Goal: Transaction & Acquisition: Obtain resource

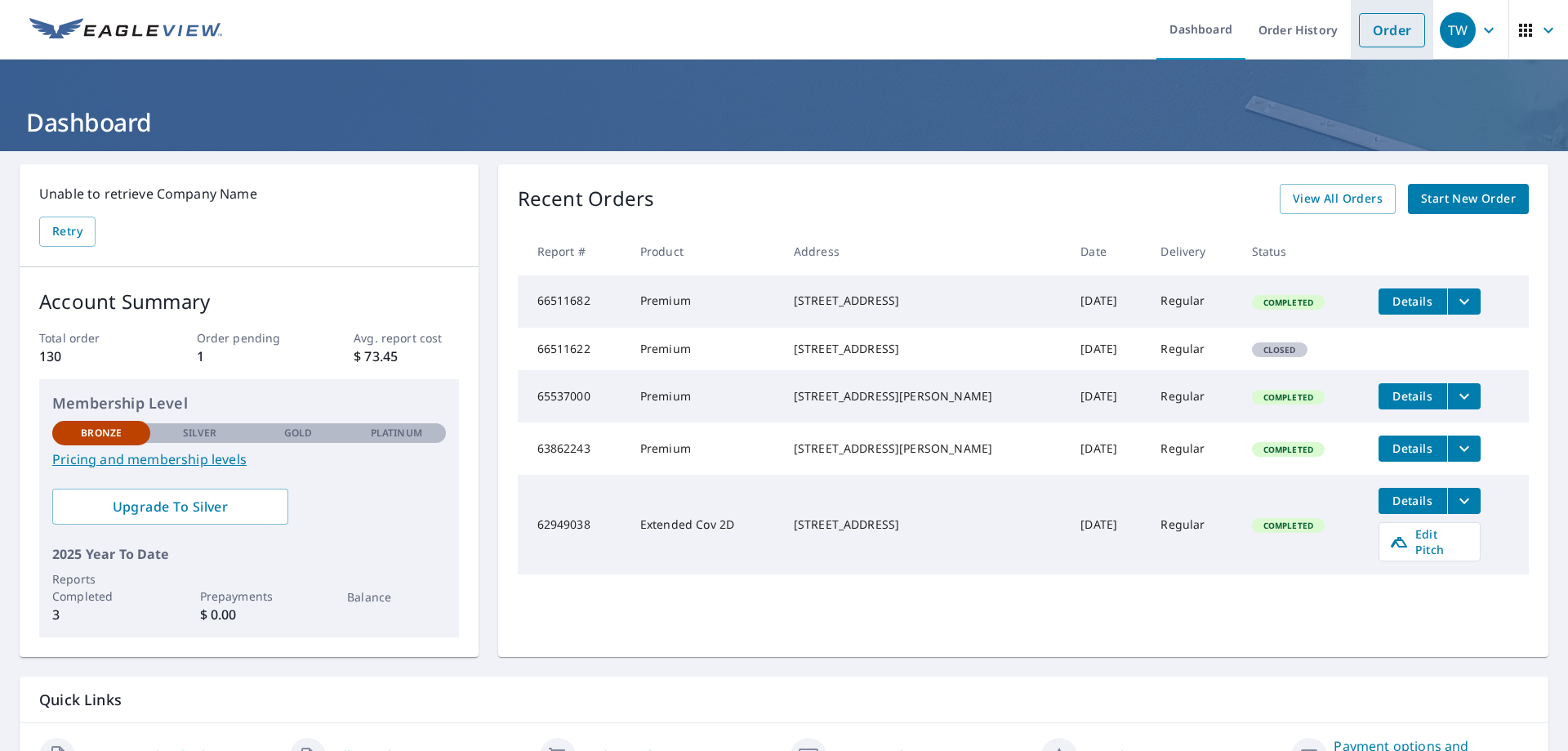
click at [1393, 35] on link "Order" at bounding box center [1392, 30] width 66 height 34
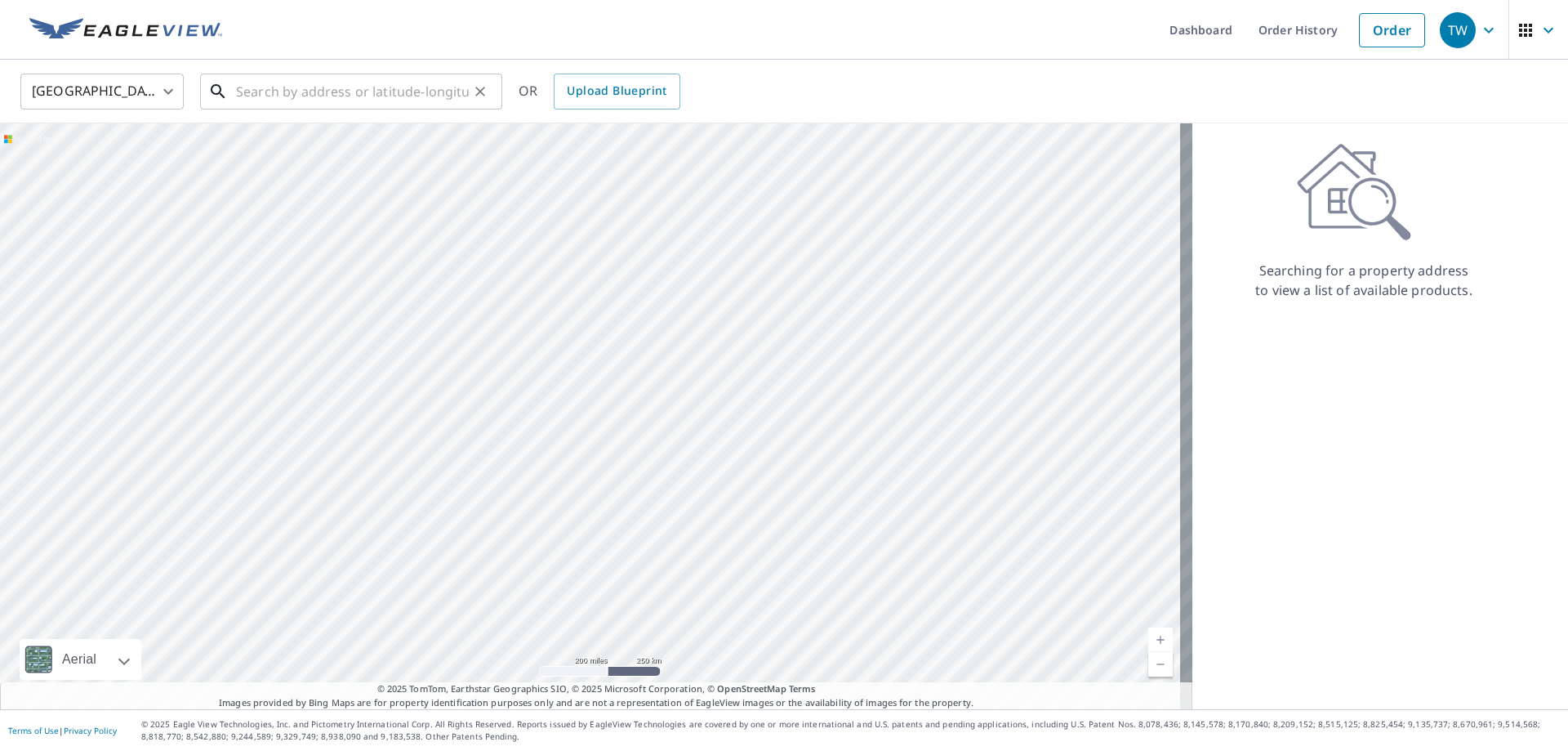
click at [255, 91] on input "text" at bounding box center [352, 92] width 233 height 45
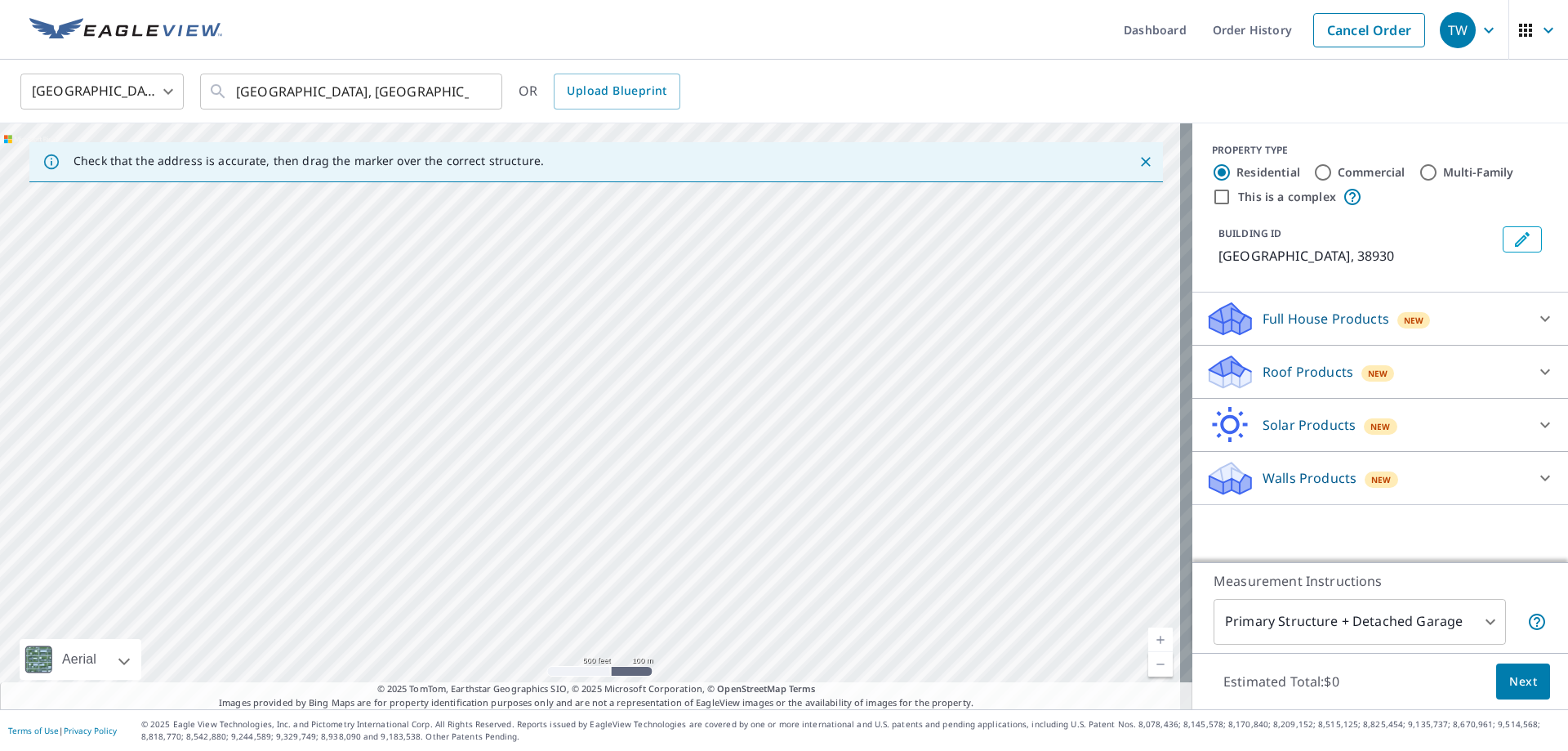
drag, startPoint x: 171, startPoint y: 483, endPoint x: 979, endPoint y: 457, distance: 808.4
click at [979, 457] on div "[GEOGRAPHIC_DATA]" at bounding box center [596, 416] width 1193 height 586
click at [230, 95] on div "[GEOGRAPHIC_DATA], [GEOGRAPHIC_DATA] ​" at bounding box center [351, 92] width 302 height 36
click at [233, 92] on div "[GEOGRAPHIC_DATA], [GEOGRAPHIC_DATA] ​" at bounding box center [351, 92] width 302 height 36
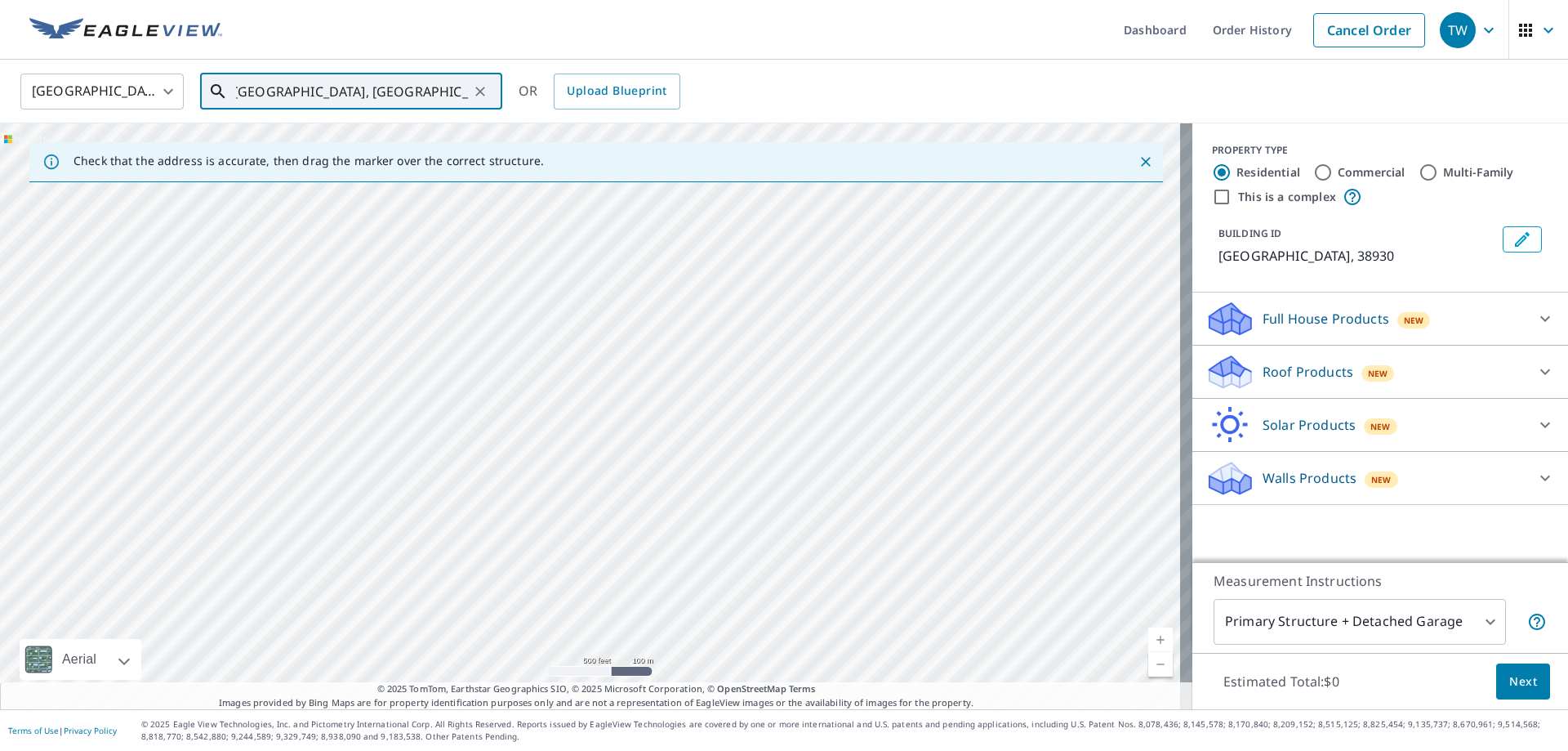
click at [228, 88] on div "[GEOGRAPHIC_DATA], [GEOGRAPHIC_DATA] ​" at bounding box center [351, 92] width 302 height 36
click at [503, 349] on div "[GEOGRAPHIC_DATA]" at bounding box center [596, 416] width 1193 height 586
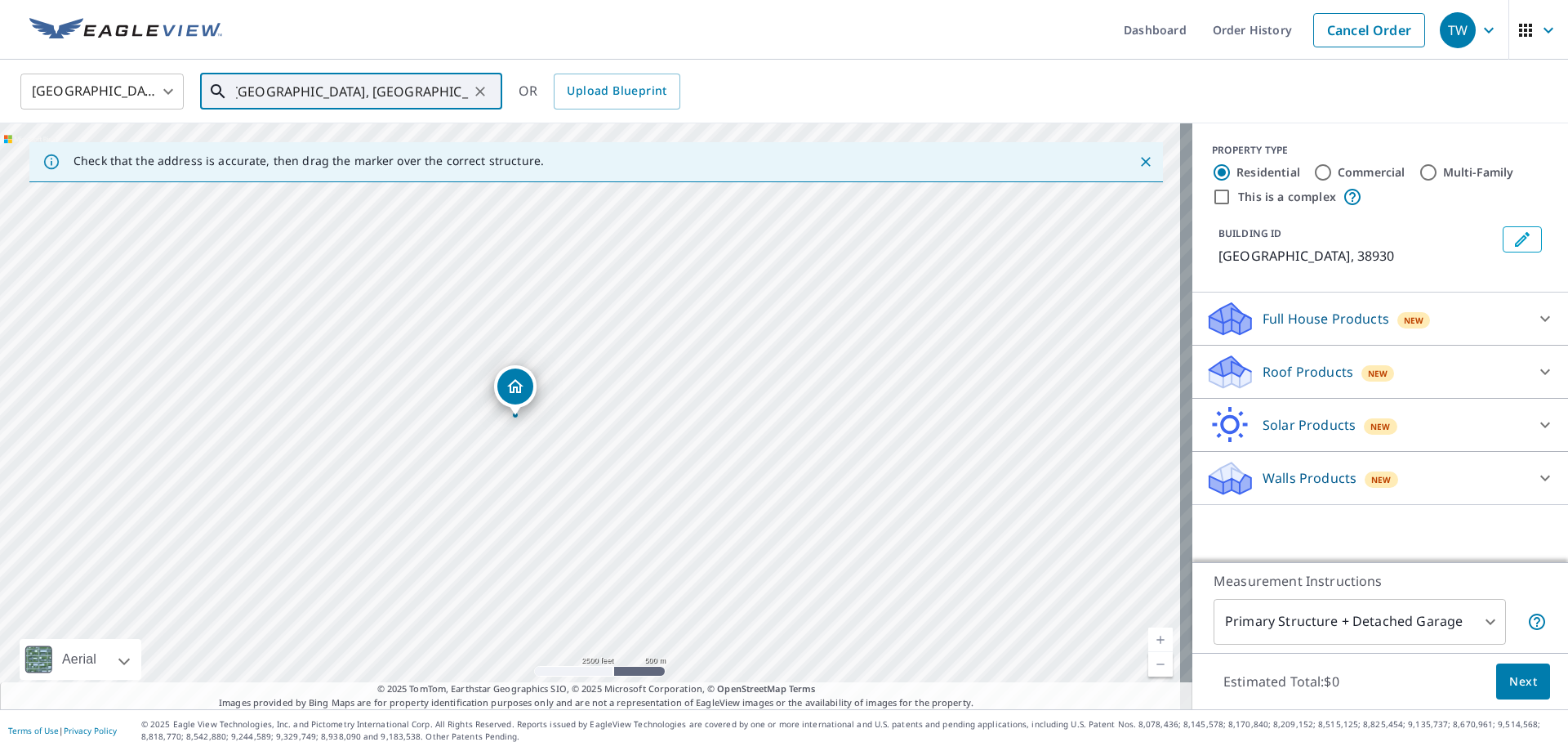
click at [268, 99] on input "[GEOGRAPHIC_DATA], [GEOGRAPHIC_DATA], [GEOGRAPHIC_DATA]" at bounding box center [352, 92] width 233 height 45
click at [231, 93] on div "[GEOGRAPHIC_DATA], [GEOGRAPHIC_DATA] ​" at bounding box center [351, 92] width 302 height 36
click at [251, 134] on span "2015 [GEOGRAPHIC_DATA] Ext" at bounding box center [360, 139] width 256 height 19
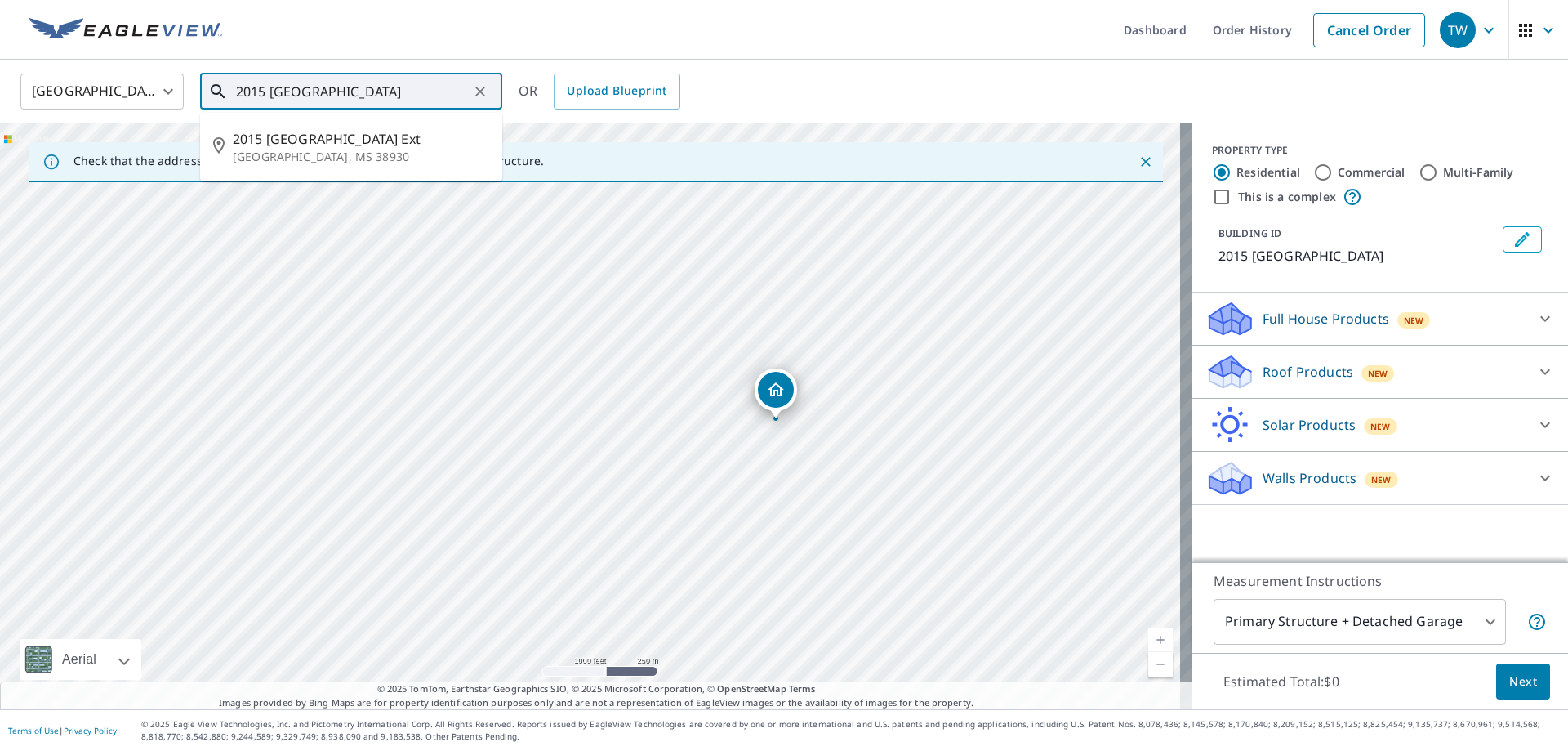
click at [266, 92] on input "2015 [GEOGRAPHIC_DATA]" at bounding box center [352, 92] width 233 height 45
drag, startPoint x: 244, startPoint y: 91, endPoint x: 266, endPoint y: 91, distance: 22.0
click at [266, 91] on input "2015 [GEOGRAPHIC_DATA]" at bounding box center [352, 92] width 233 height 45
type input "[STREET_ADDRESS]"
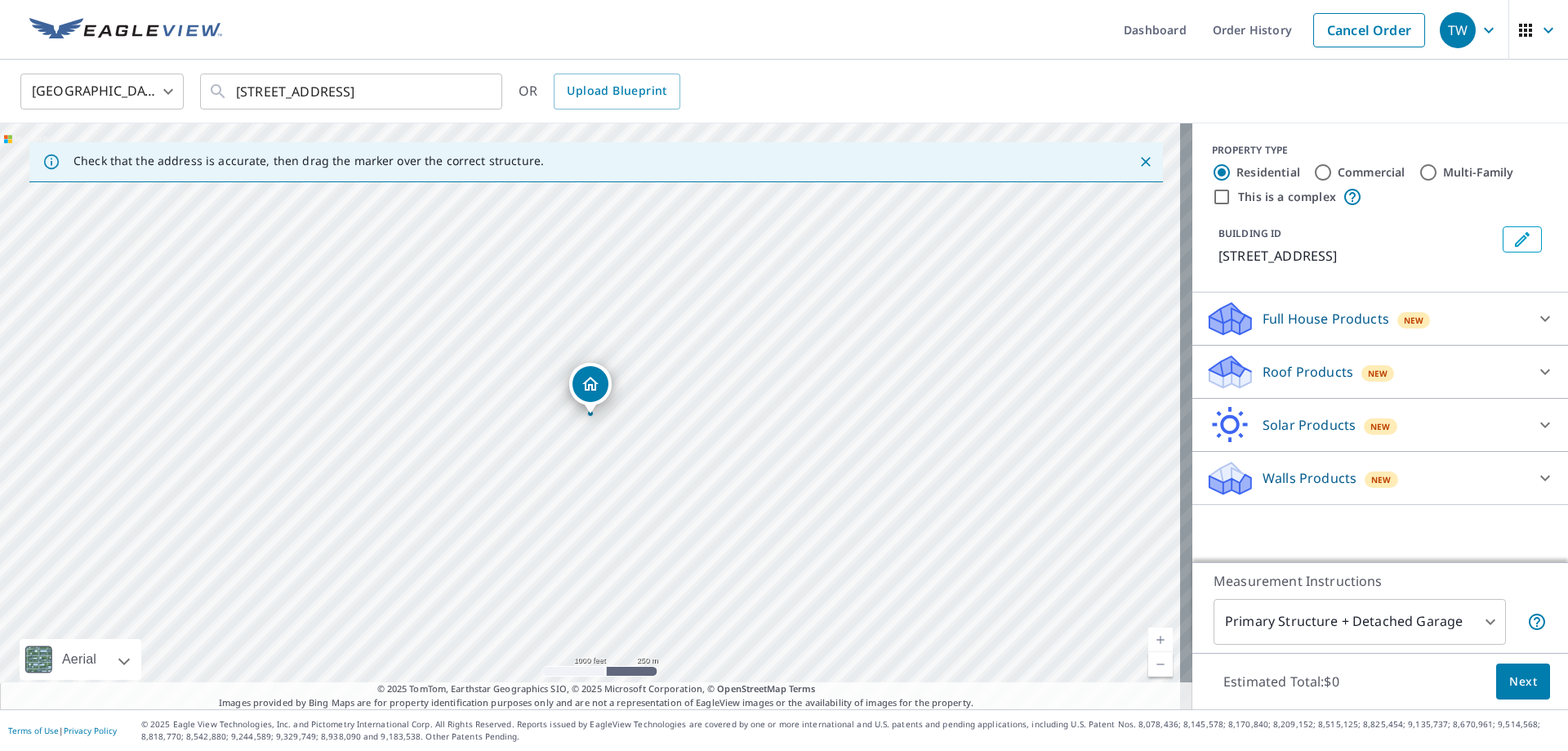
click at [595, 434] on div "[STREET_ADDRESS]" at bounding box center [596, 416] width 1193 height 586
click at [585, 387] on icon "Dropped pin, building 1, Residential property, 2705 River Road Ext Greenwood, M…" at bounding box center [590, 383] width 16 height 14
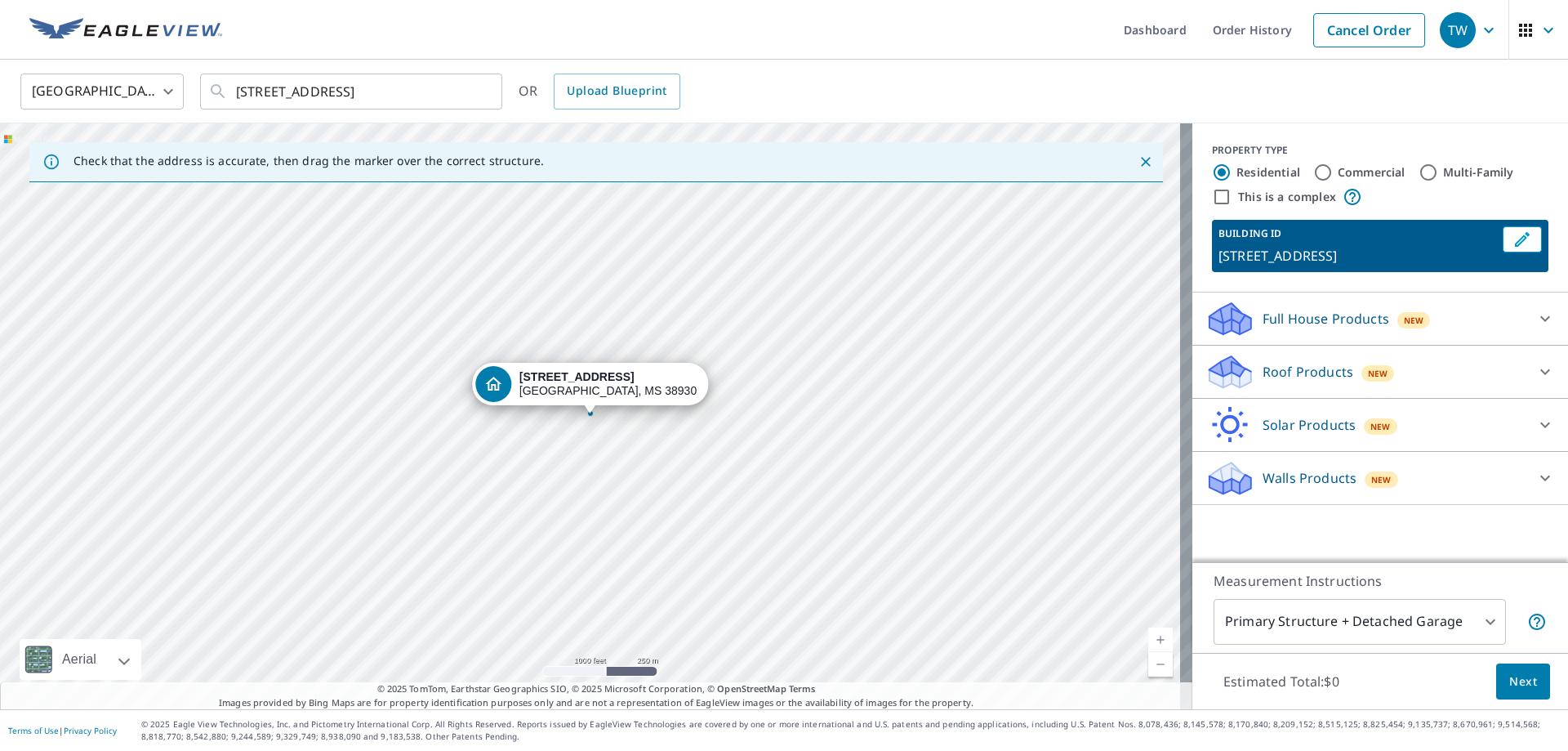
click at [585, 387] on div "[STREET_ADDRESS]" at bounding box center [607, 383] width 177 height 28
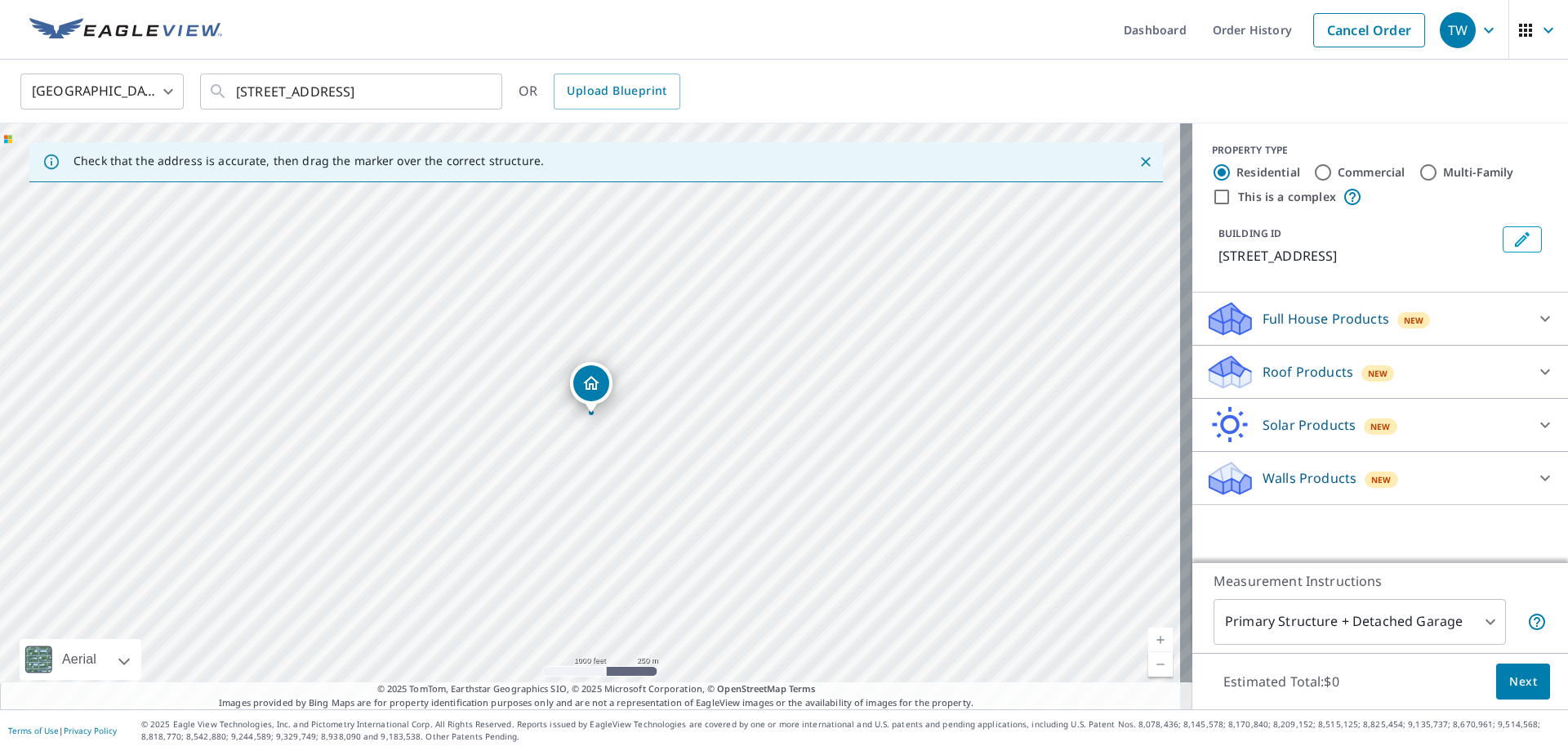
click at [576, 456] on div "[STREET_ADDRESS]" at bounding box center [596, 416] width 1193 height 586
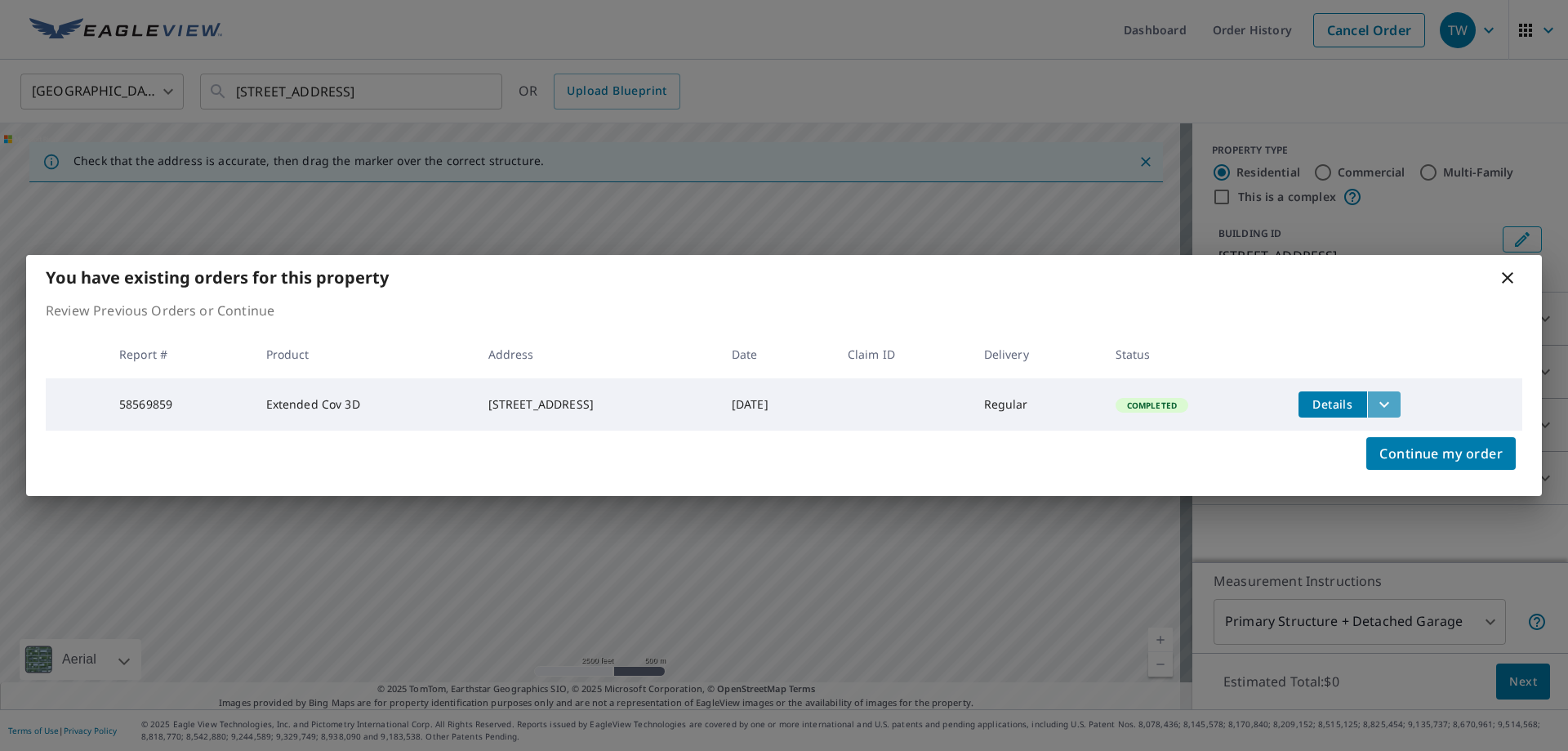
click at [1390, 400] on icon "filesDropdownBtn-58569859" at bounding box center [1384, 404] width 19 height 19
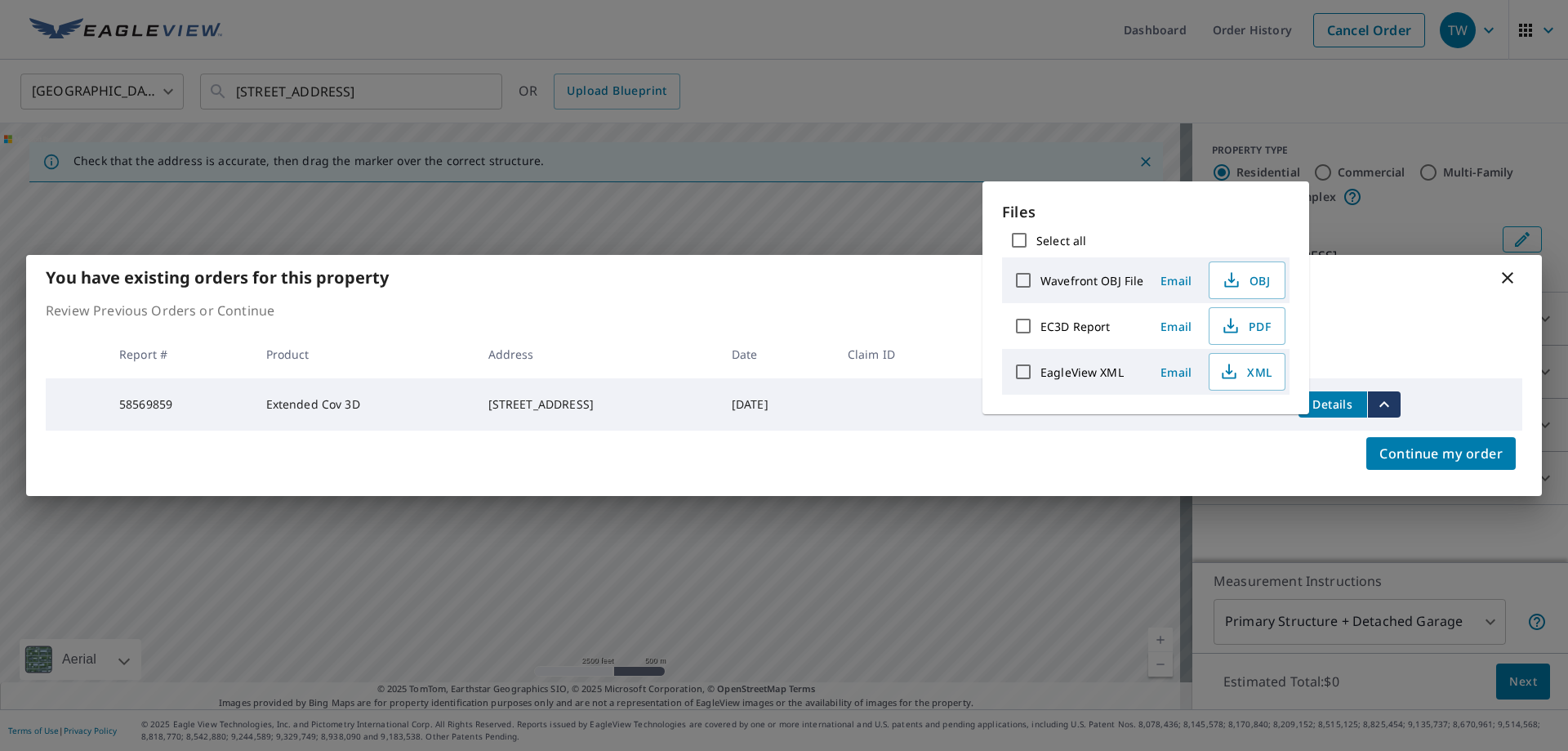
click at [1285, 465] on div "Continue my order" at bounding box center [784, 463] width 1516 height 66
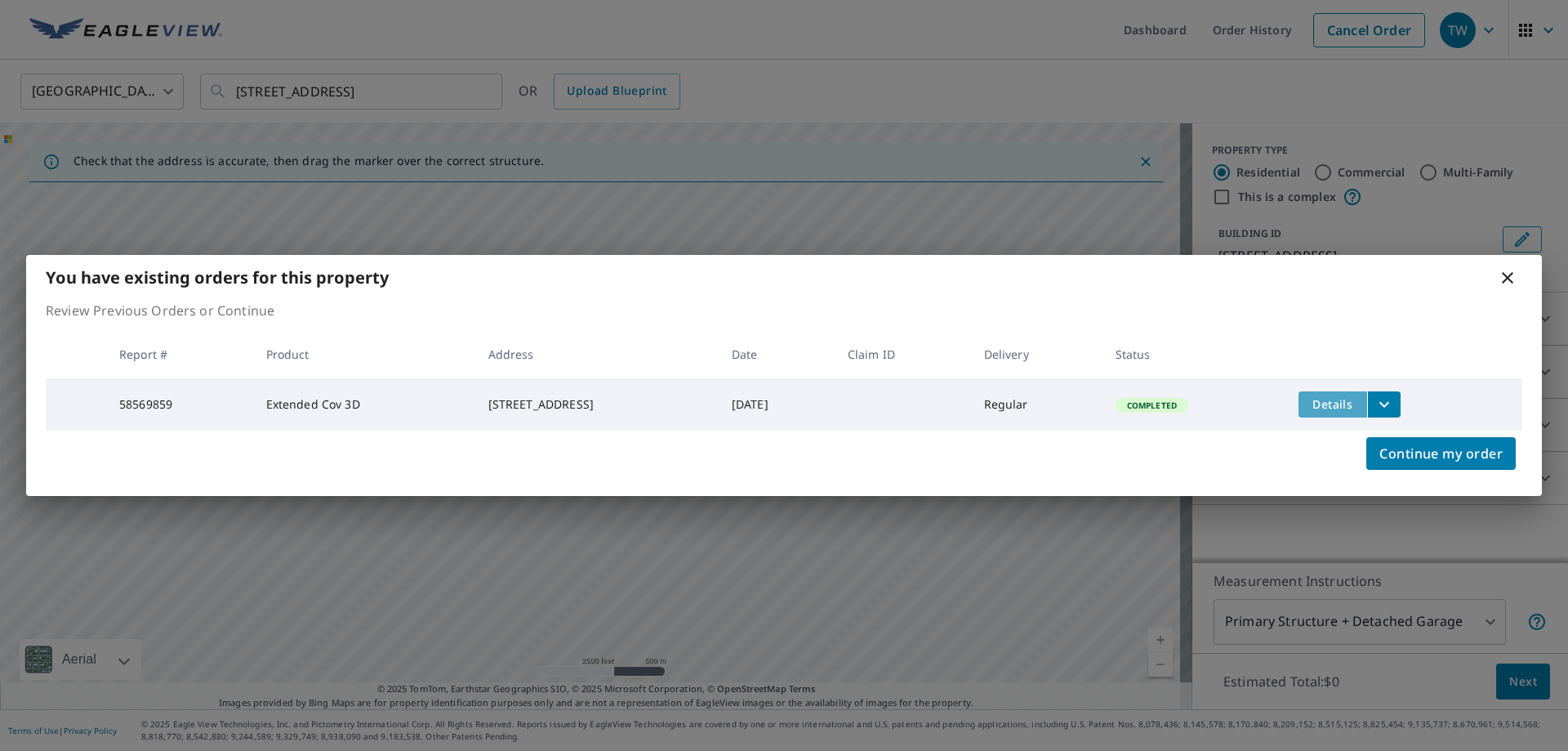
click at [1335, 407] on span "Details" at bounding box center [1333, 404] width 49 height 15
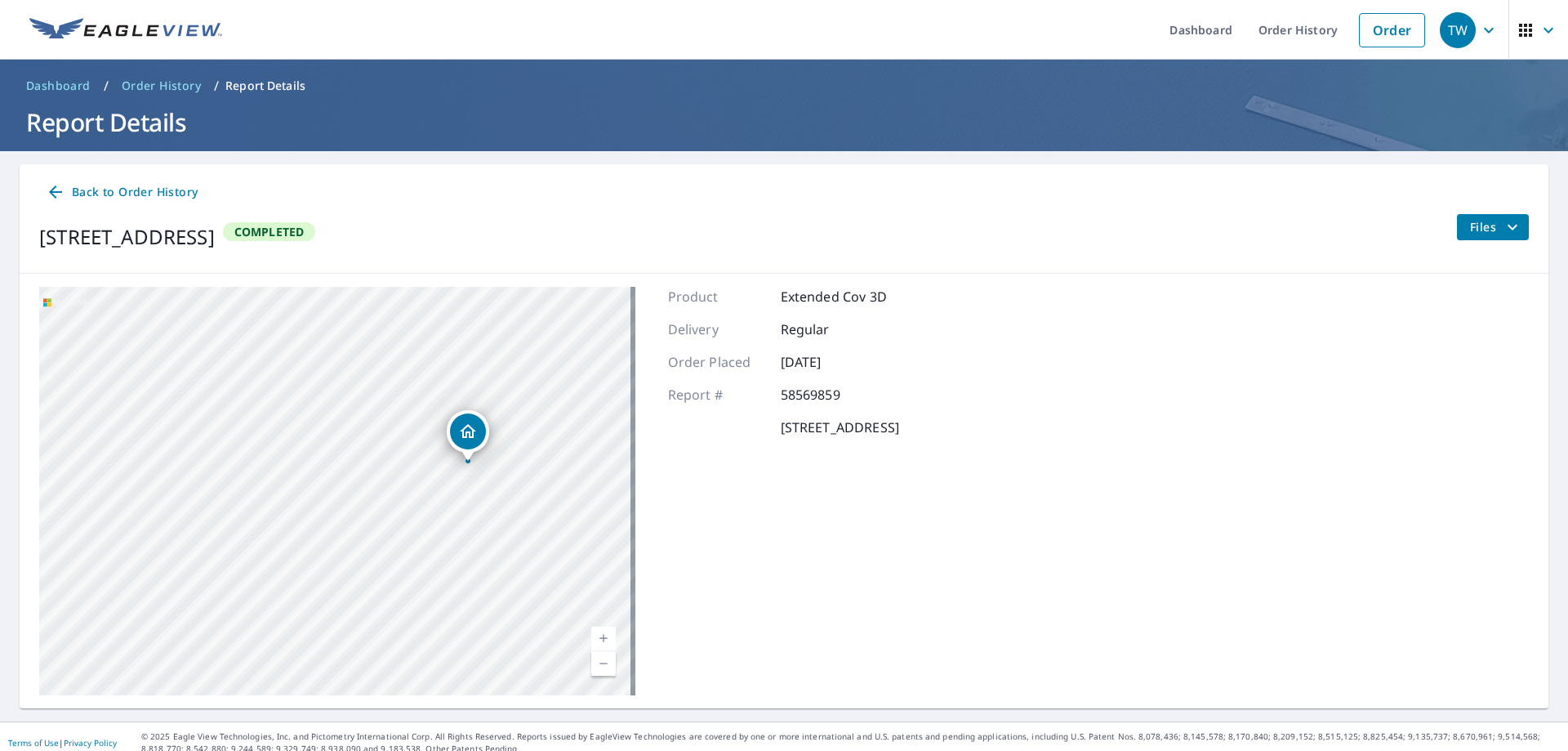
click at [1486, 228] on span "Files" at bounding box center [1496, 227] width 52 height 19
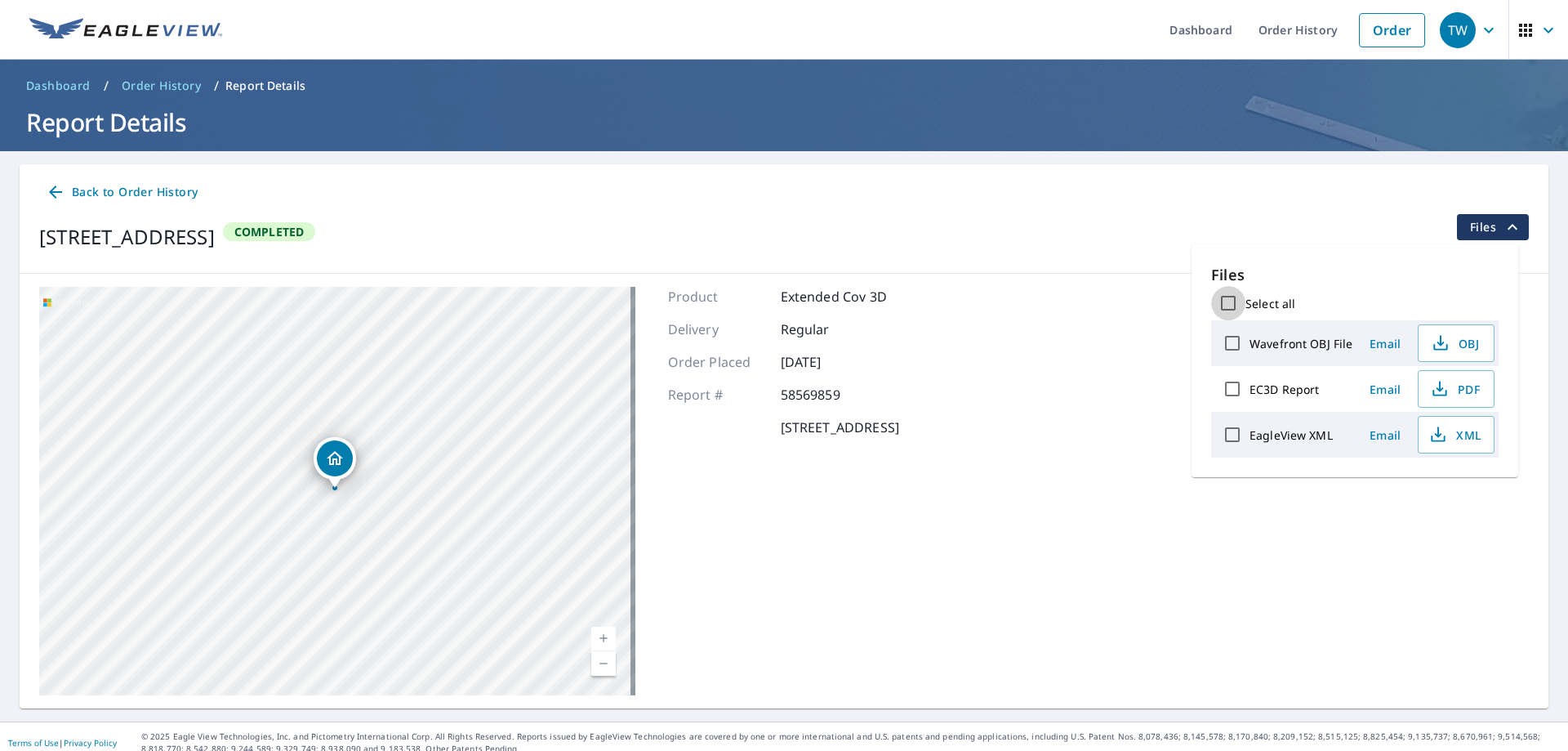
click at [1230, 299] on input "Select all" at bounding box center [1228, 302] width 34 height 34
checkbox input "true"
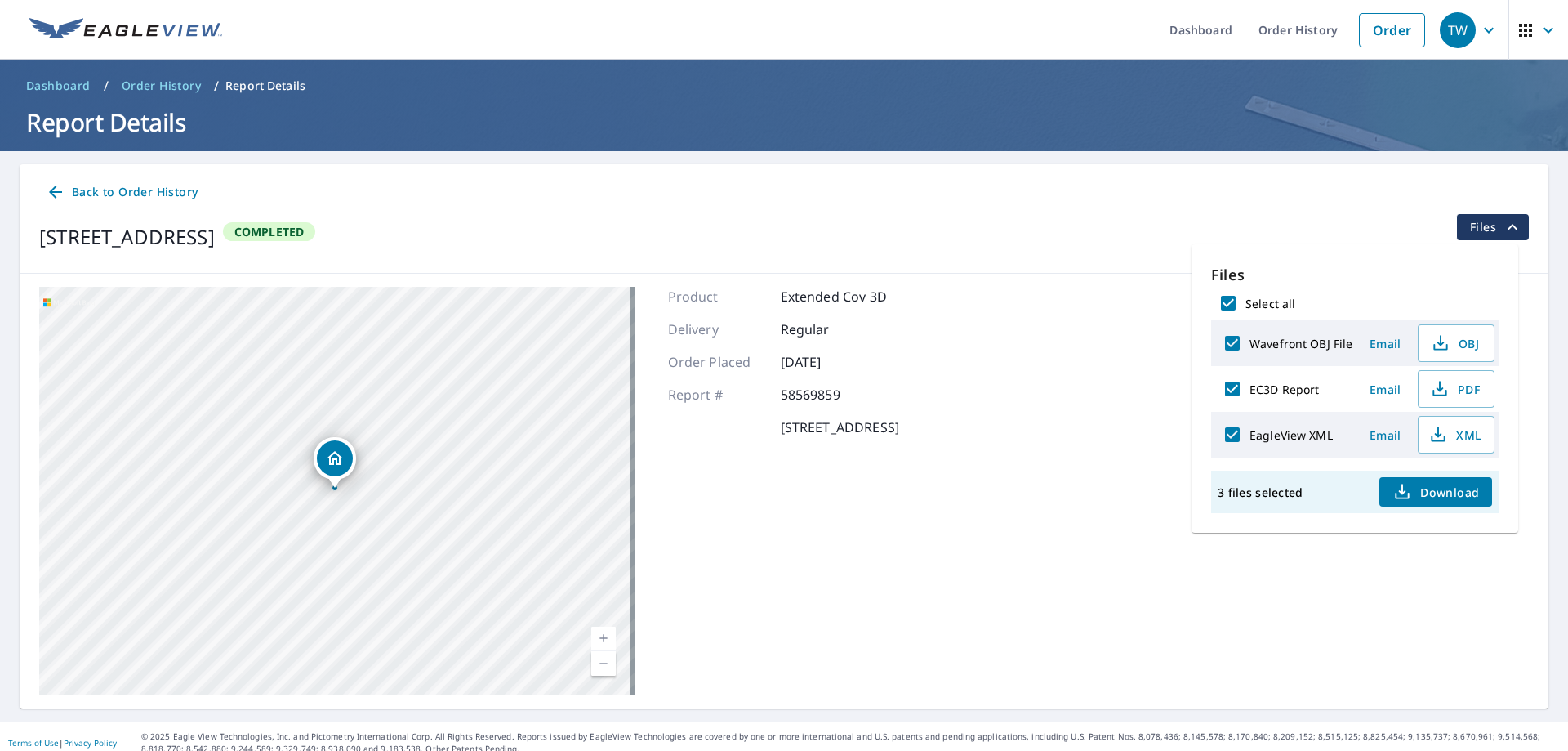
click at [1410, 490] on icon "button" at bounding box center [1402, 491] width 19 height 19
